Goal: Task Accomplishment & Management: Manage account settings

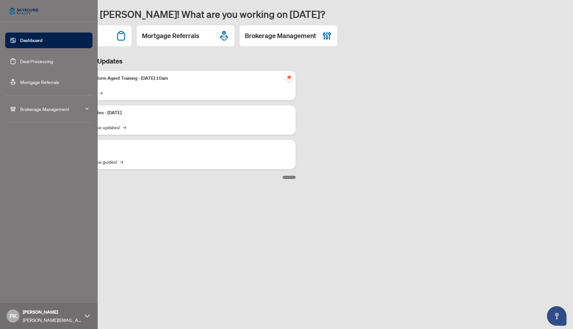
click at [82, 109] on span "Brokerage Management" at bounding box center [54, 108] width 68 height 7
click at [76, 173] on span "Dashboard Settings" at bounding box center [51, 175] width 74 height 13
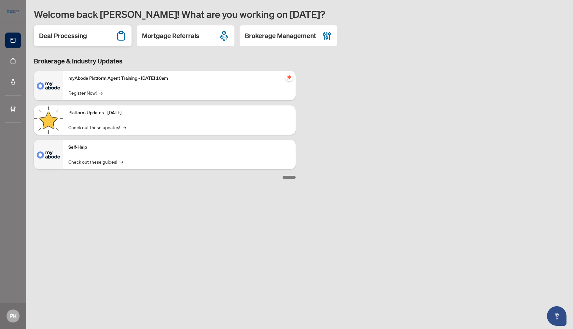
click at [73, 36] on h2 "Deal Processing" at bounding box center [63, 35] width 48 height 9
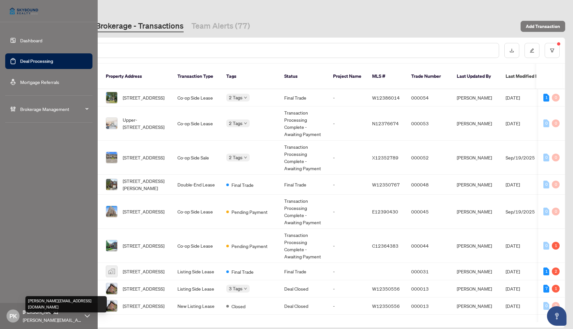
click at [70, 317] on span "[PERSON_NAME][EMAIL_ADDRESS][DOMAIN_NAME]" at bounding box center [52, 319] width 59 height 7
click at [28, 291] on span "Logout" at bounding box center [26, 291] width 15 height 10
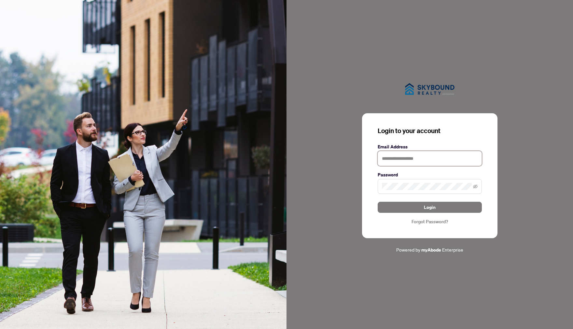
type input "**********"
click at [429, 207] on button "Login" at bounding box center [429, 207] width 104 height 11
